Goal: Check status: Check status

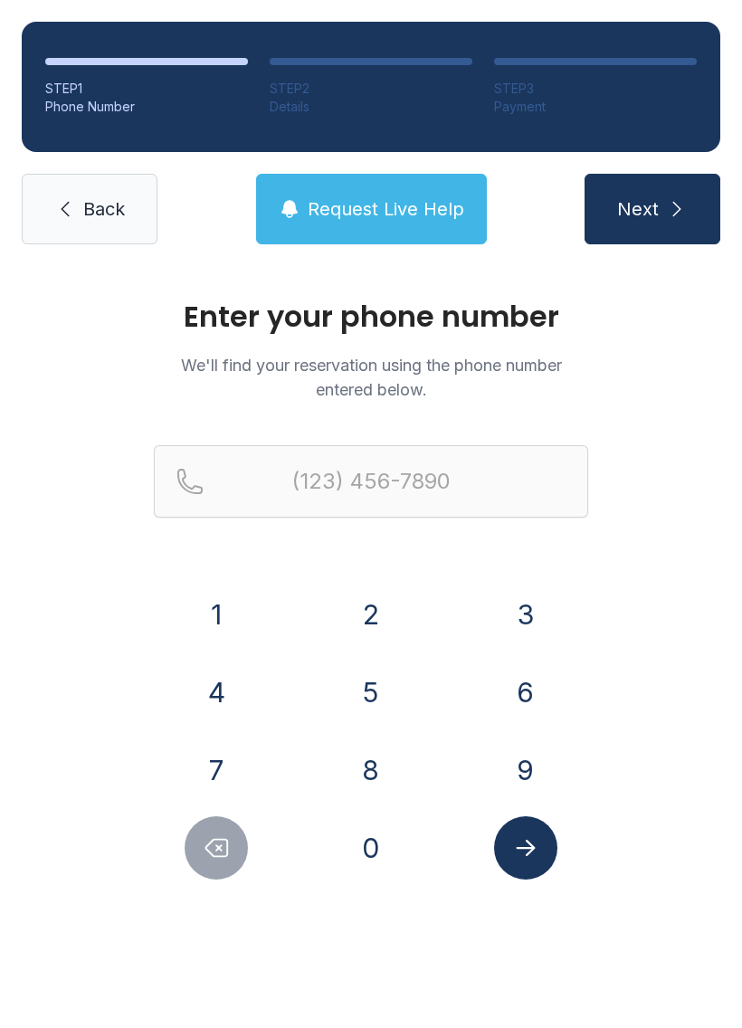
click at [399, 782] on button "8" at bounding box center [370, 769] width 63 height 63
click at [376, 866] on button "0" at bounding box center [370, 847] width 63 height 63
click at [544, 612] on button "3" at bounding box center [525, 614] width 63 height 63
click at [540, 770] on button "9" at bounding box center [525, 769] width 63 height 63
click at [247, 614] on button "1" at bounding box center [216, 614] width 63 height 63
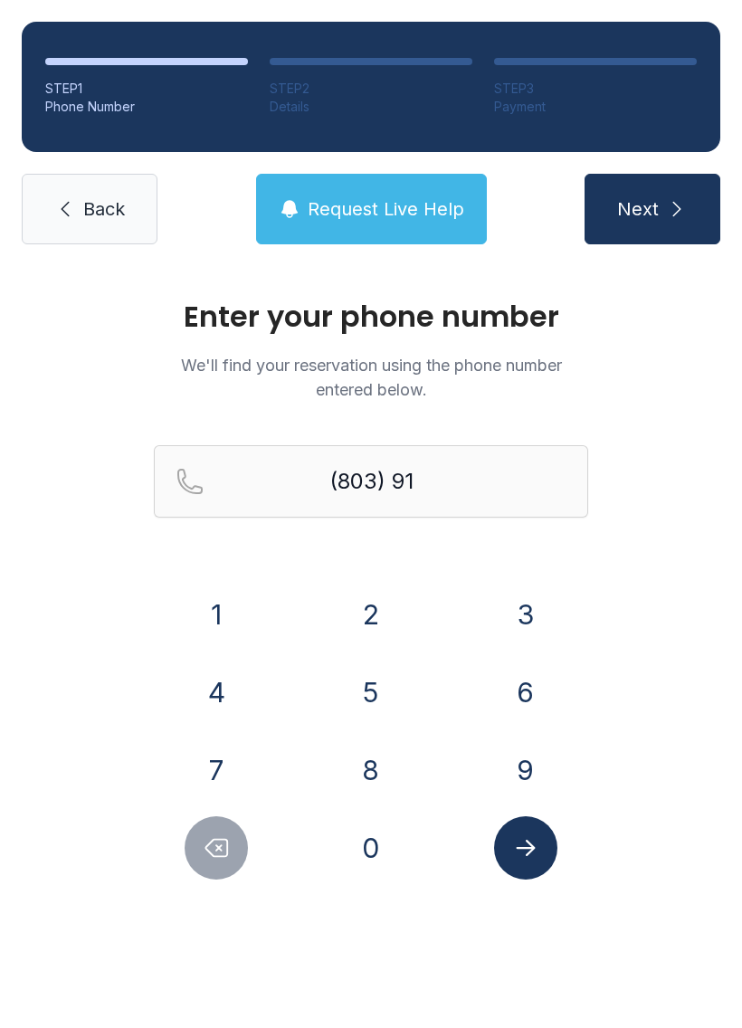
click at [242, 764] on button "7" at bounding box center [216, 769] width 63 height 63
click at [361, 786] on button "8" at bounding box center [370, 769] width 63 height 63
click at [260, 688] on div "4" at bounding box center [217, 691] width 126 height 63
click at [368, 706] on button "5" at bounding box center [370, 691] width 63 height 63
click at [238, 843] on button "Delete number" at bounding box center [216, 847] width 63 height 63
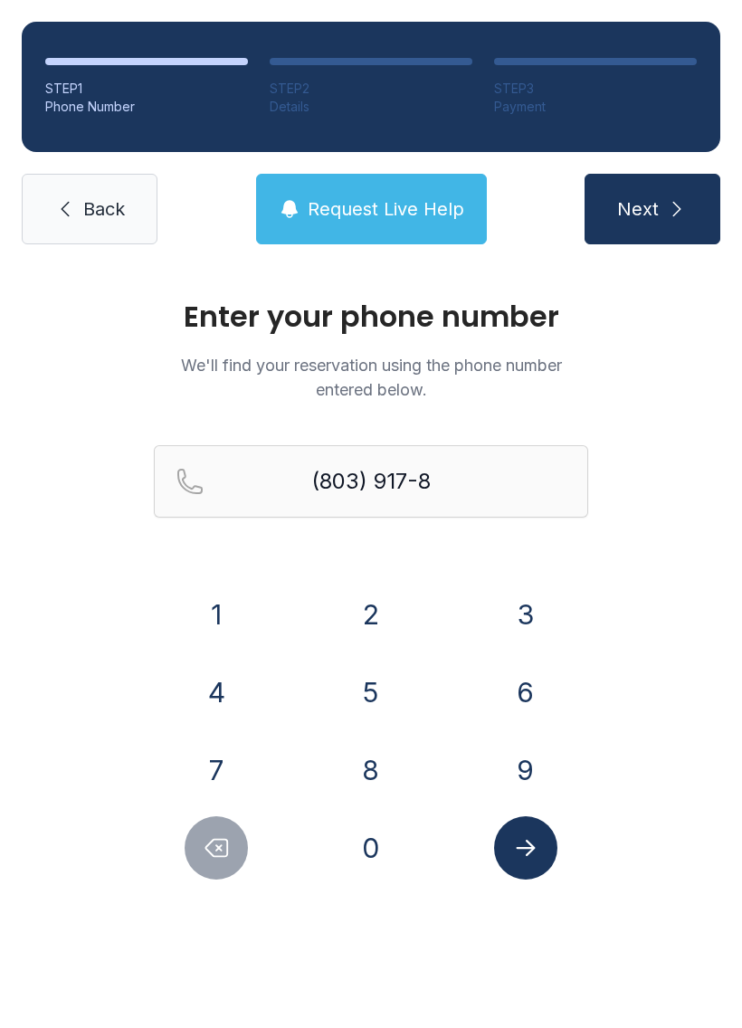
click at [224, 670] on button "4" at bounding box center [216, 691] width 63 height 63
click at [375, 688] on button "5" at bounding box center [370, 691] width 63 height 63
click at [230, 764] on button "7" at bounding box center [216, 769] width 63 height 63
type input "[PHONE_NUMBER]"
click at [540, 870] on button "Submit lookup form" at bounding box center [525, 847] width 63 height 63
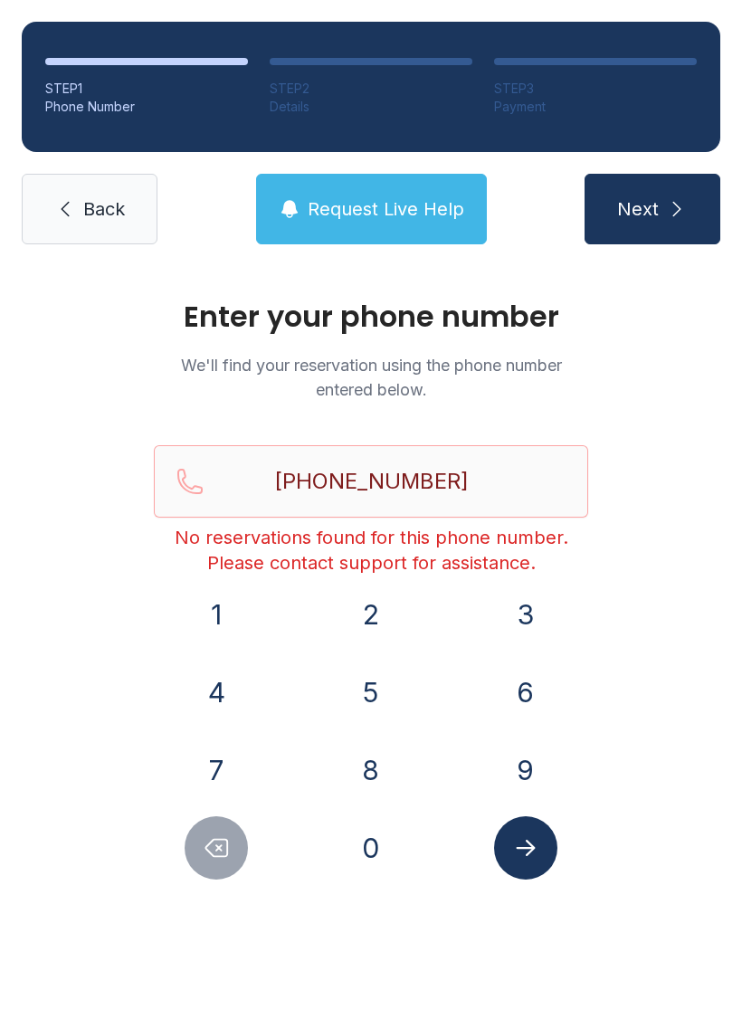
click at [90, 204] on span "Back" at bounding box center [104, 208] width 42 height 25
